Goal: Navigation & Orientation: Find specific page/section

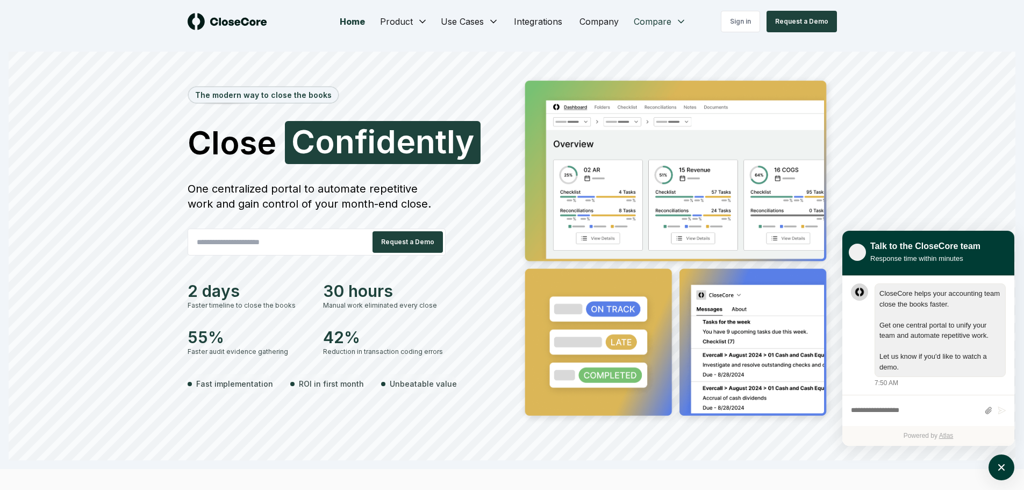
scroll to position [1, 0]
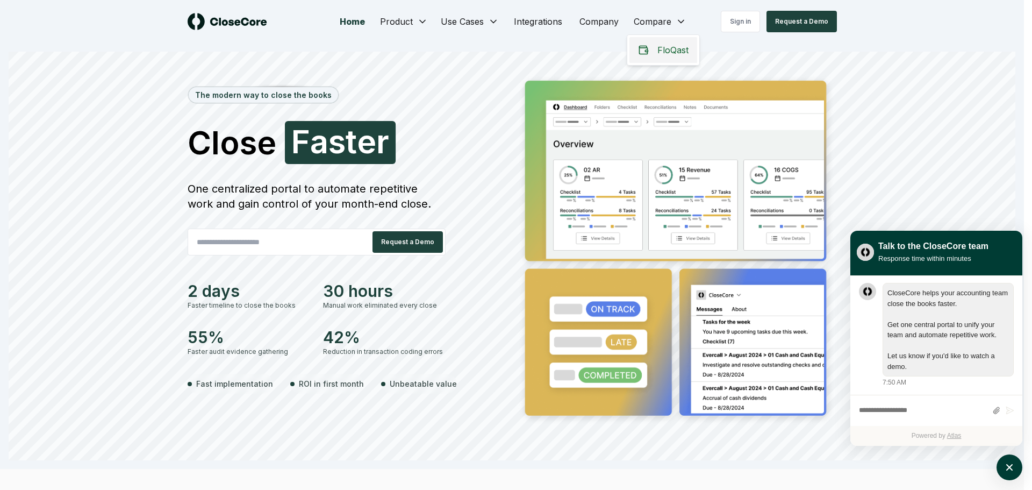
click at [662, 52] on span "FloQast" at bounding box center [672, 50] width 31 height 13
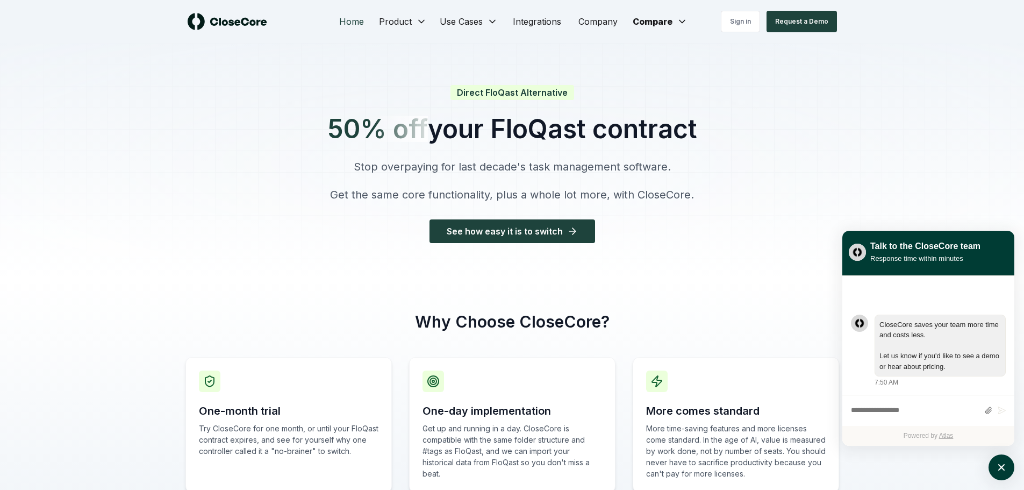
click at [357, 22] on link "Home" at bounding box center [352, 22] width 42 height 22
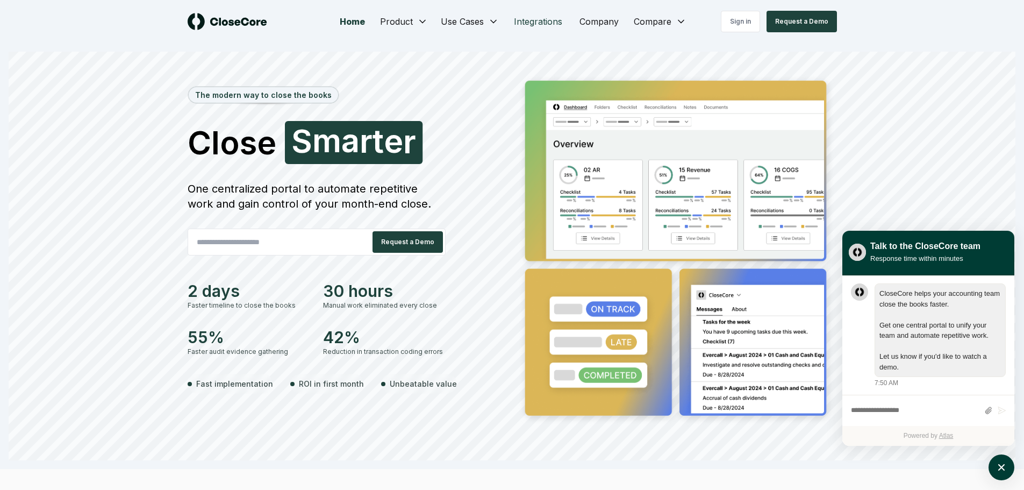
click at [527, 22] on link "Integrations" at bounding box center [538, 22] width 66 height 22
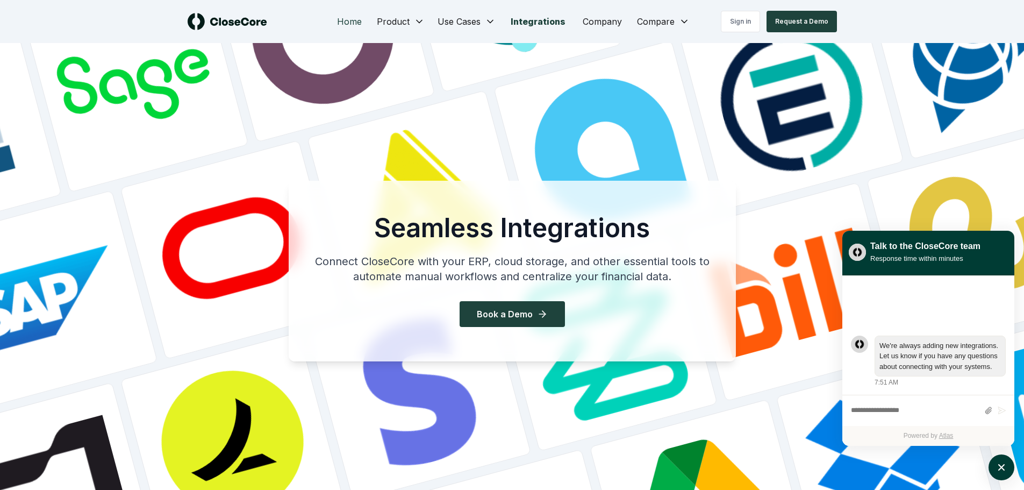
click at [357, 25] on link "Home" at bounding box center [349, 22] width 42 height 22
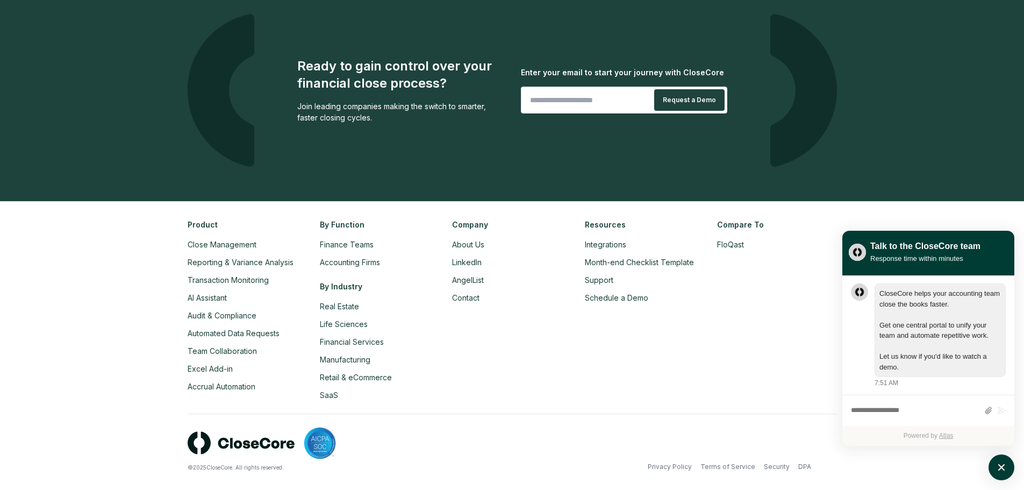
scroll to position [2485, 0]
